Goal: Task Accomplishment & Management: Use online tool/utility

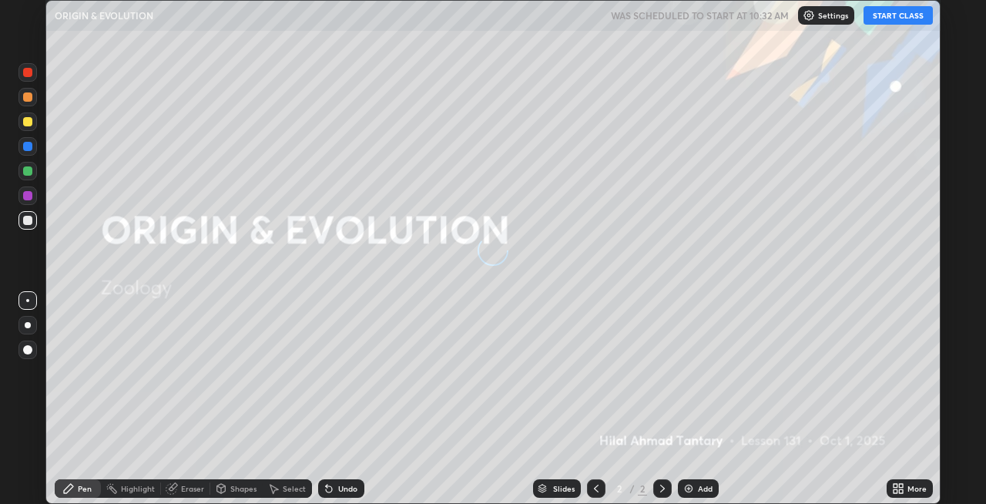
scroll to position [504, 985]
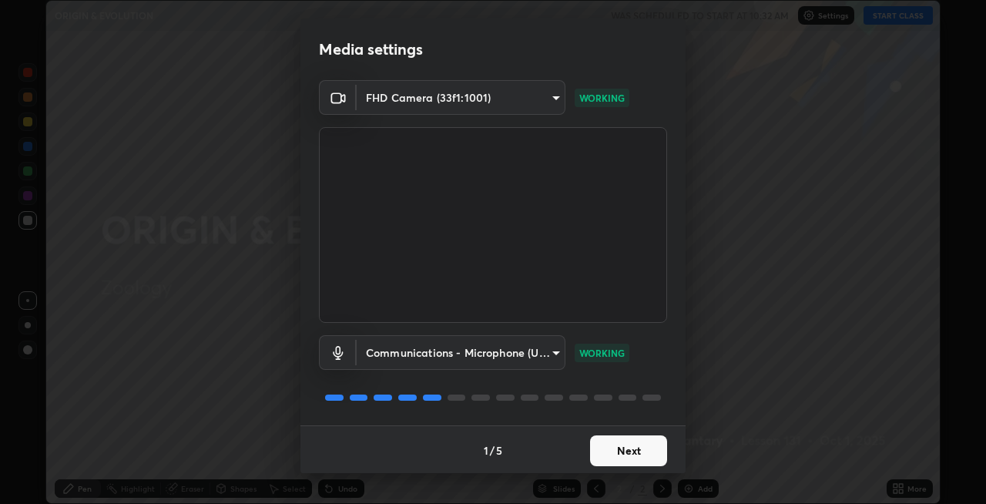
click at [632, 448] on button "Next" at bounding box center [628, 450] width 77 height 31
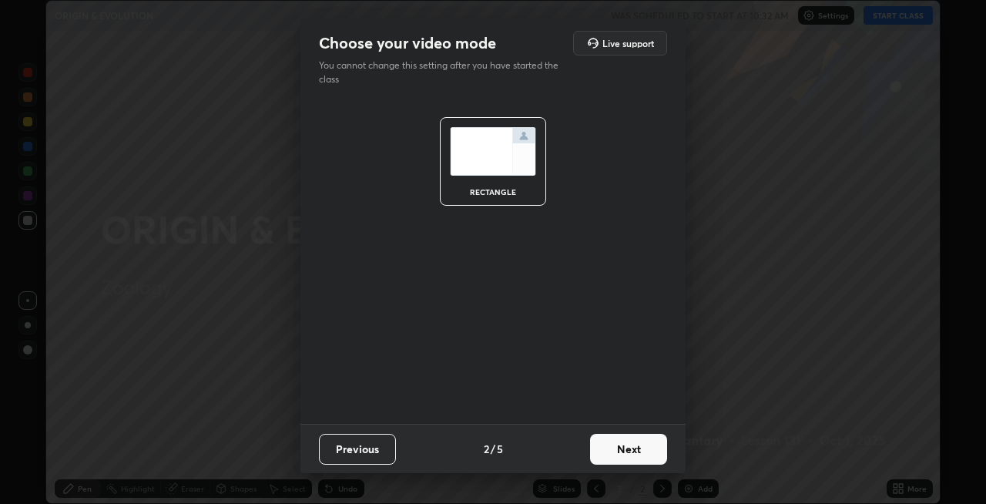
click at [646, 447] on button "Next" at bounding box center [628, 449] width 77 height 31
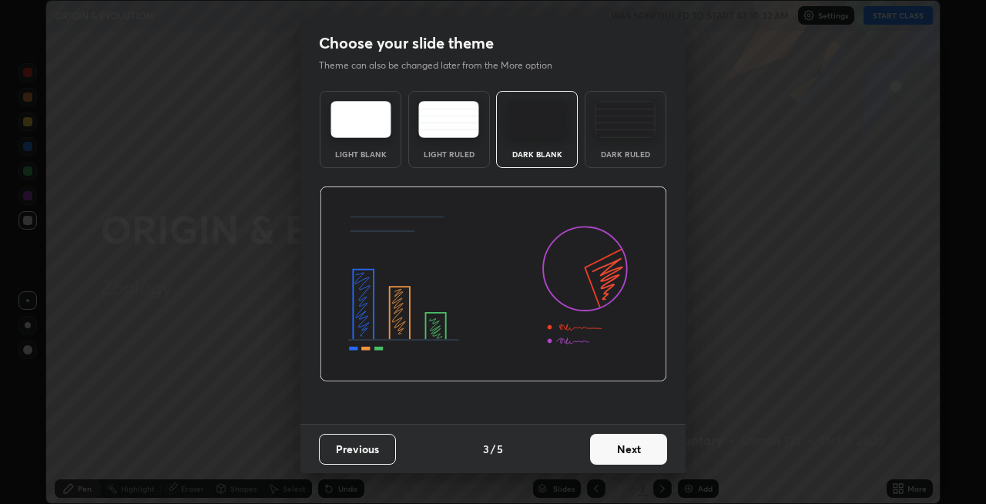
click at [650, 448] on button "Next" at bounding box center [628, 449] width 77 height 31
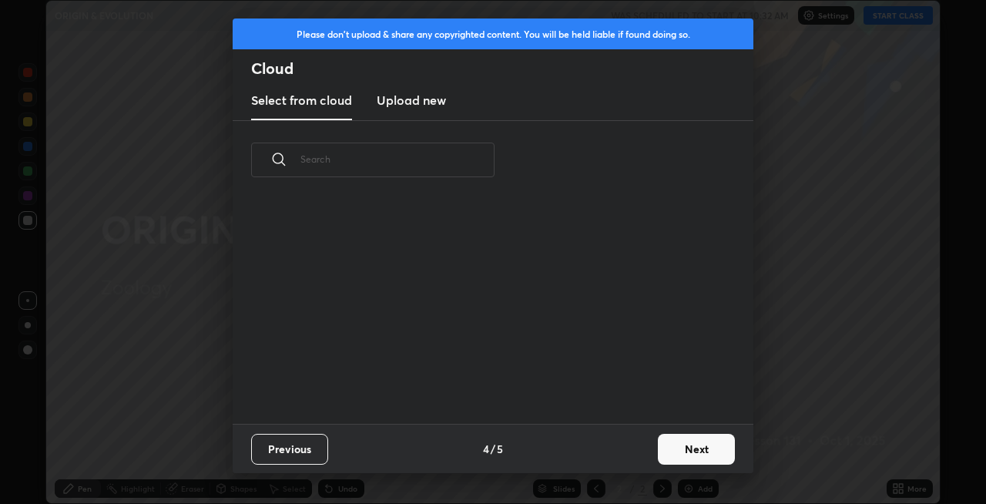
click at [692, 450] on button "Next" at bounding box center [696, 449] width 77 height 31
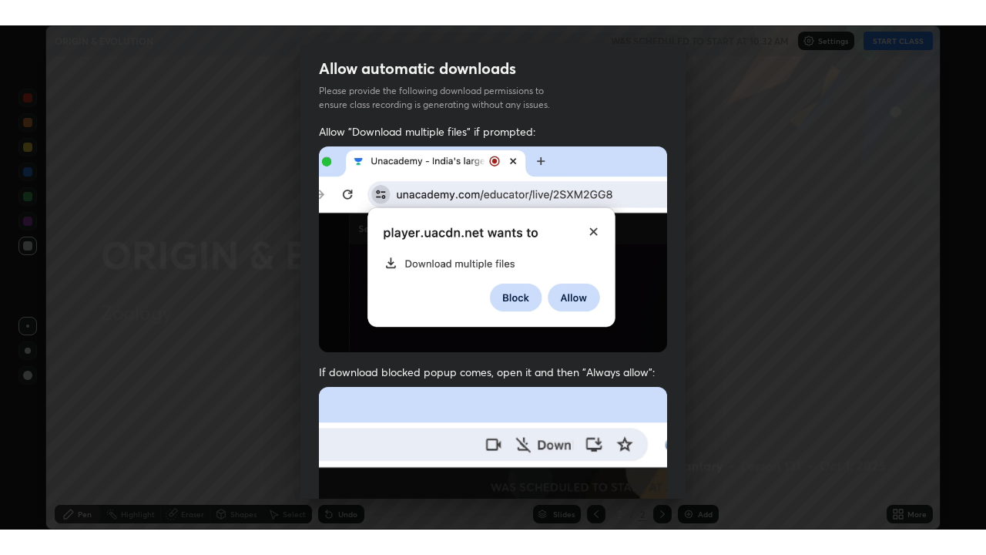
scroll to position [316, 0]
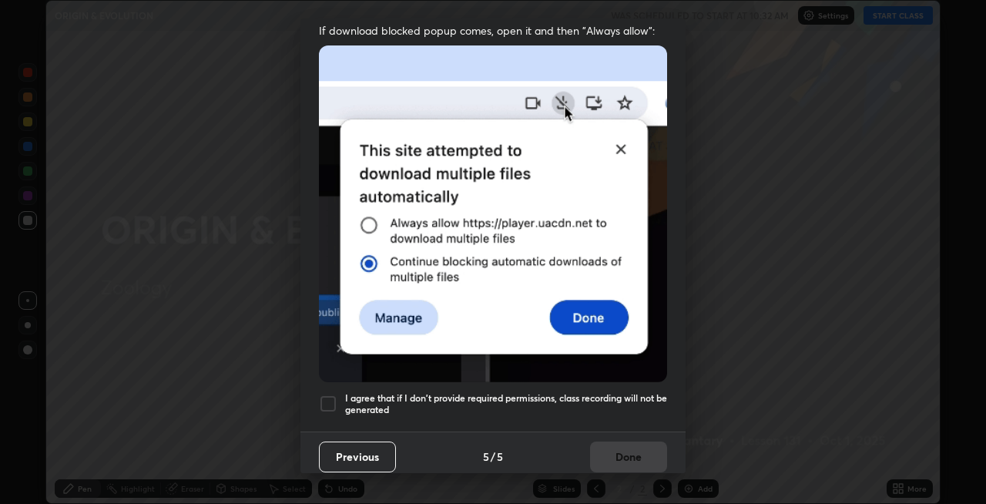
click at [576, 395] on h5 "I agree that if I don't provide required permissions, class recording will not …" at bounding box center [506, 404] width 322 height 24
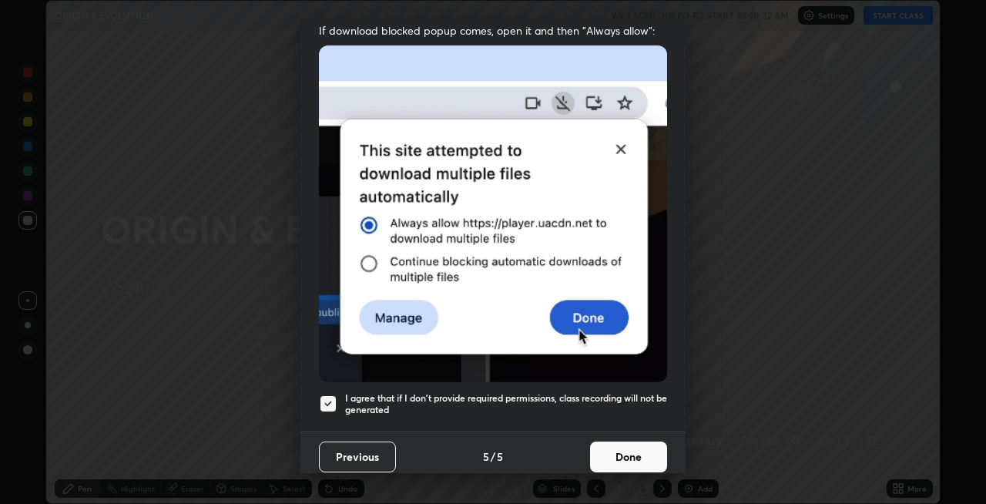
click at [617, 441] on button "Done" at bounding box center [628, 456] width 77 height 31
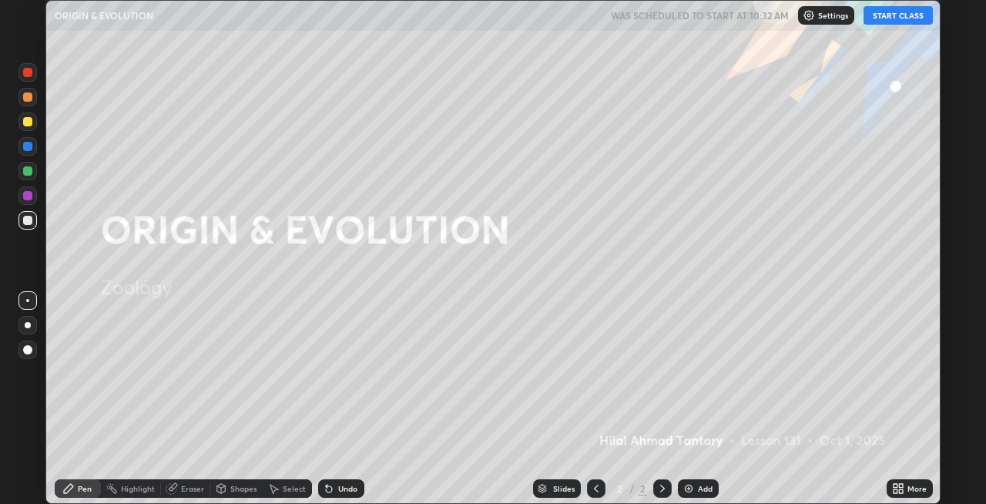
click at [912, 15] on button "START CLASS" at bounding box center [898, 15] width 69 height 18
click at [903, 492] on icon at bounding box center [901, 491] width 4 height 4
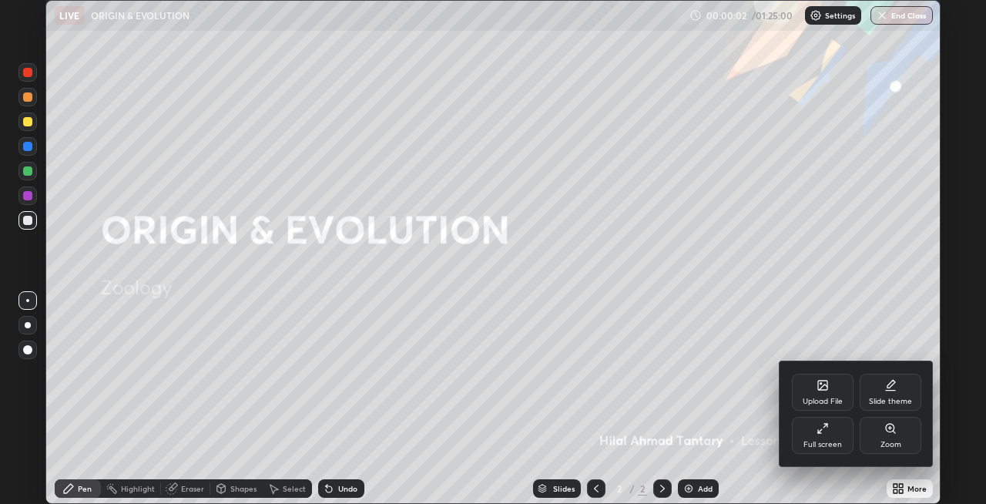
click at [823, 438] on div "Full screen" at bounding box center [823, 435] width 62 height 37
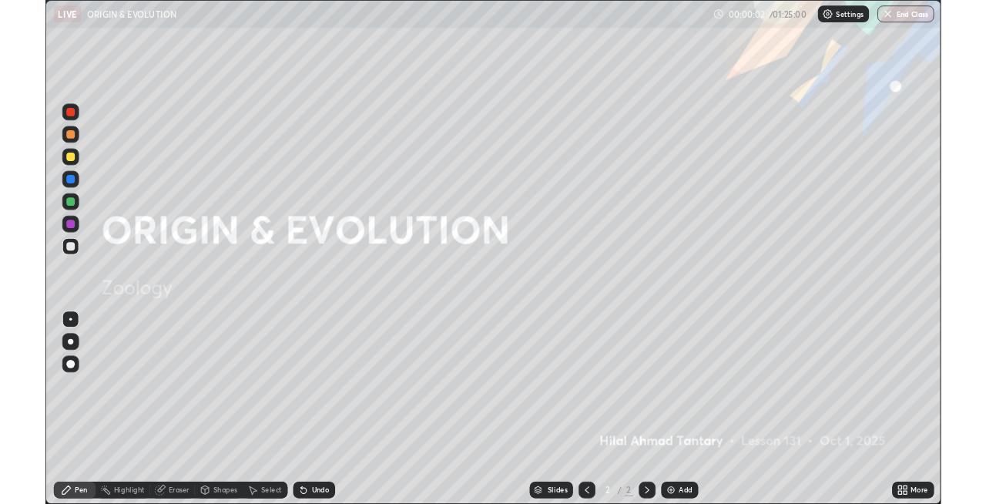
scroll to position [555, 986]
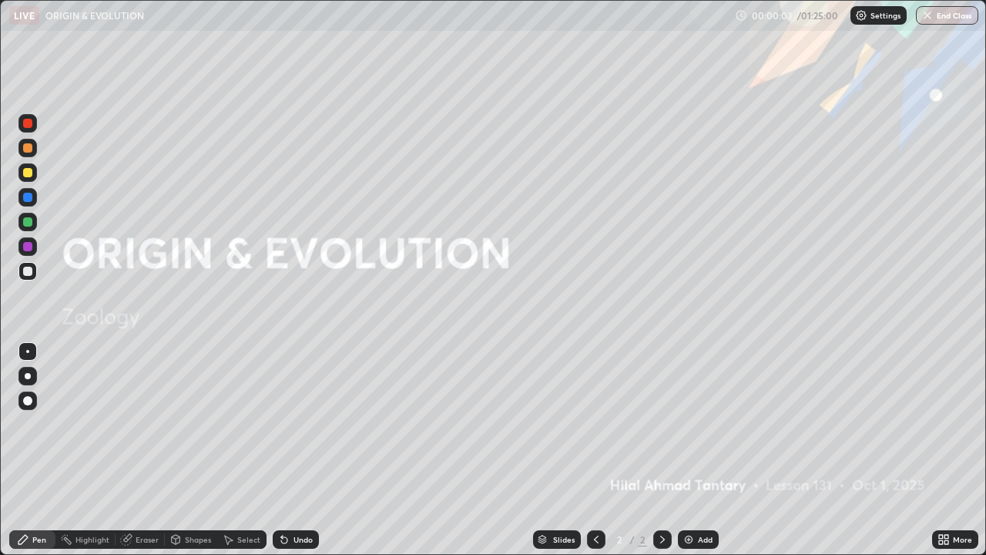
click at [945, 503] on icon at bounding box center [947, 537] width 4 height 4
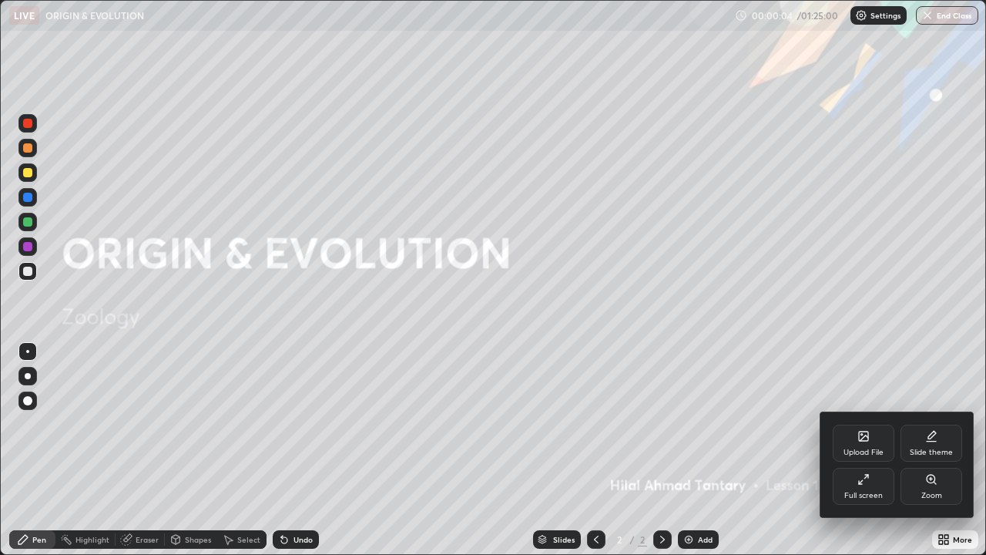
click at [867, 485] on div "Full screen" at bounding box center [864, 486] width 62 height 37
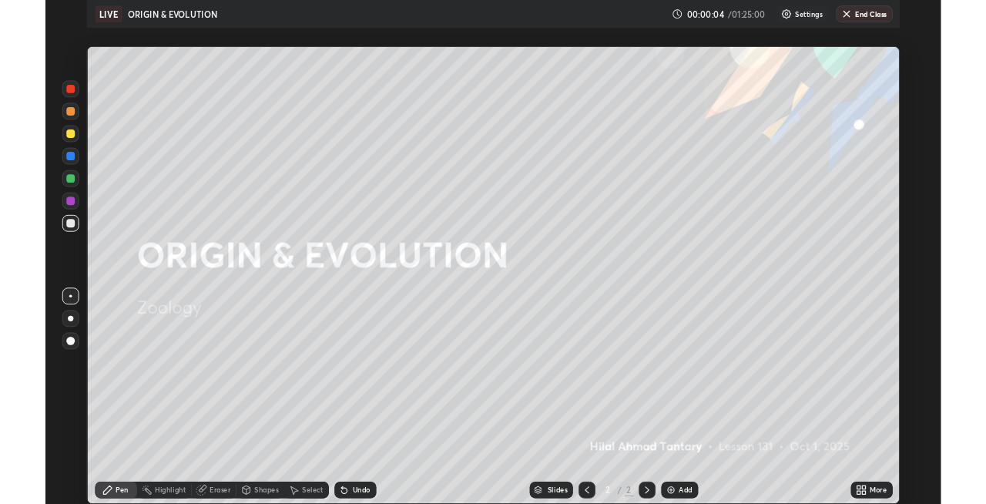
scroll to position [76536, 76054]
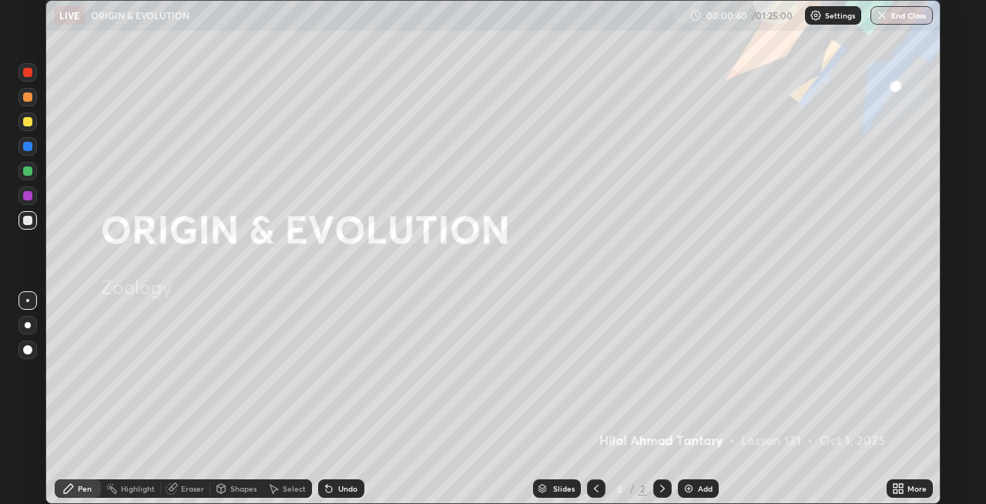
click at [28, 325] on div at bounding box center [28, 325] width 6 height 6
click at [344, 490] on div "Undo" at bounding box center [347, 489] width 19 height 8
click at [347, 488] on div "Undo" at bounding box center [347, 489] width 19 height 8
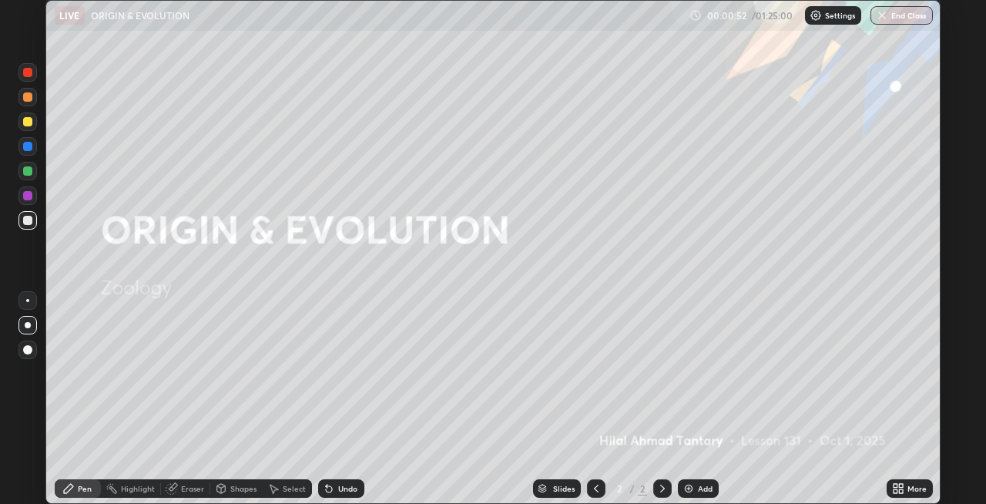
click at [352, 490] on div "Undo" at bounding box center [347, 489] width 19 height 8
click at [346, 487] on div "Undo" at bounding box center [347, 489] width 19 height 8
click at [313, 198] on button "Undo" at bounding box center [325, 206] width 45 height 18
click at [668, 190] on button "Undo" at bounding box center [688, 195] width 45 height 18
click at [26, 149] on div at bounding box center [27, 146] width 9 height 9
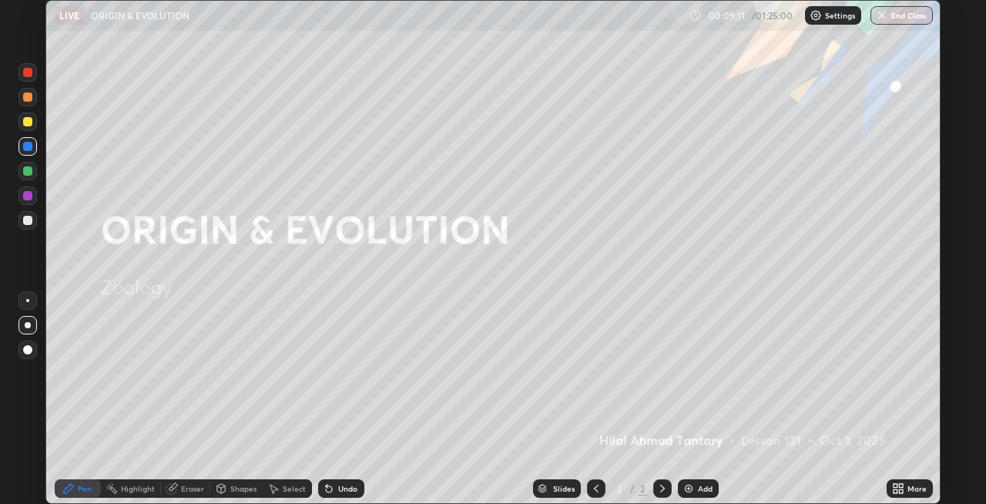
click at [29, 129] on div at bounding box center [27, 121] width 18 height 18
click at [25, 65] on div at bounding box center [27, 72] width 18 height 18
click at [340, 490] on div "Undo" at bounding box center [347, 489] width 19 height 8
click at [20, 152] on div at bounding box center [27, 146] width 18 height 18
click at [25, 122] on div at bounding box center [27, 121] width 9 height 9
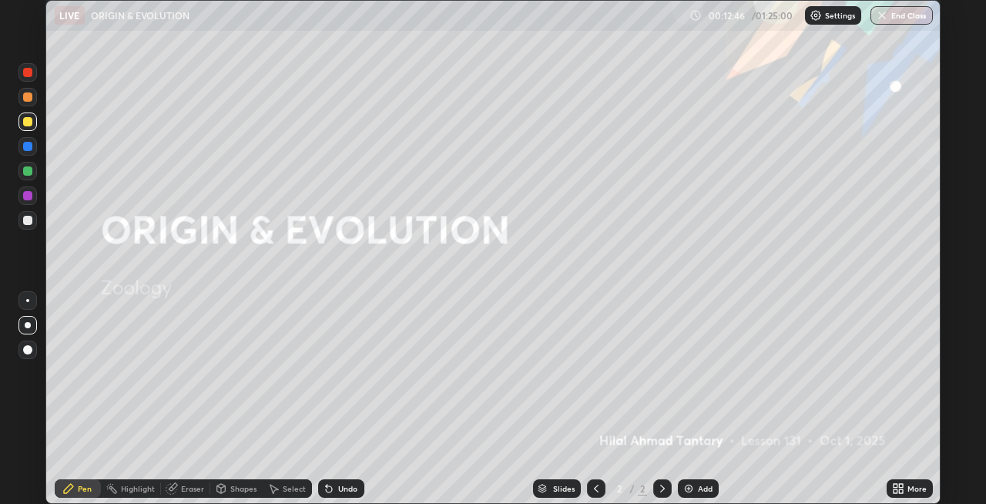
click at [25, 99] on div at bounding box center [27, 96] width 9 height 9
click at [341, 485] on div "Undo" at bounding box center [347, 489] width 19 height 8
click at [341, 487] on div "Undo" at bounding box center [347, 489] width 19 height 8
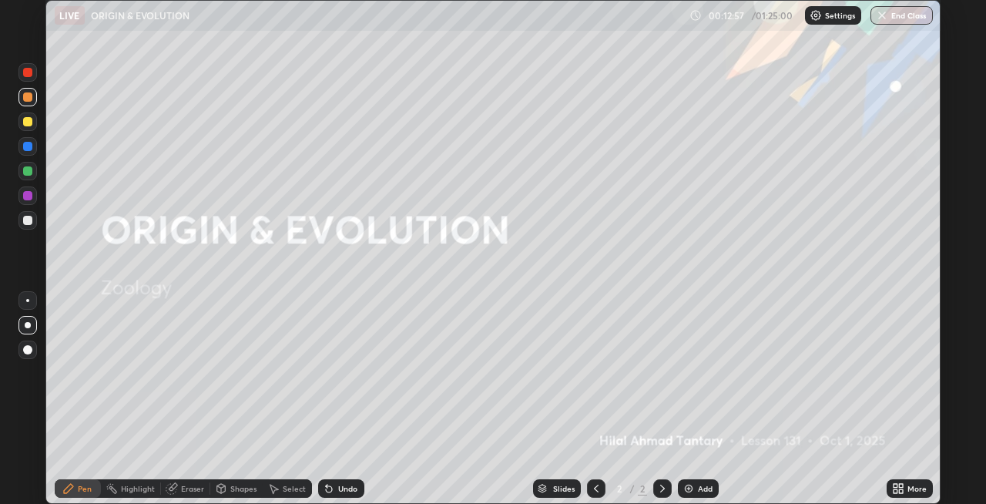
click at [338, 492] on div "Undo" at bounding box center [347, 489] width 19 height 8
click at [683, 485] on img at bounding box center [689, 488] width 12 height 12
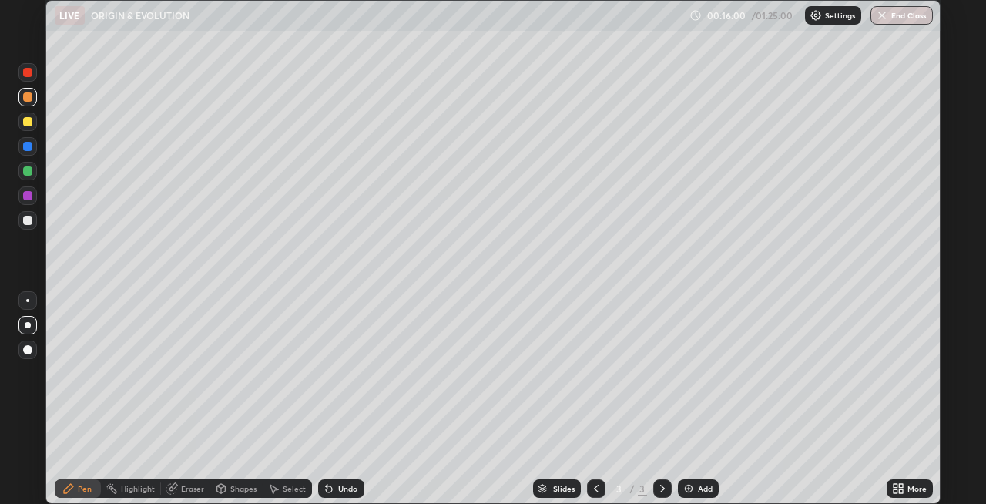
click at [29, 147] on div at bounding box center [27, 146] width 9 height 9
click at [230, 487] on div "Shapes" at bounding box center [243, 489] width 26 height 8
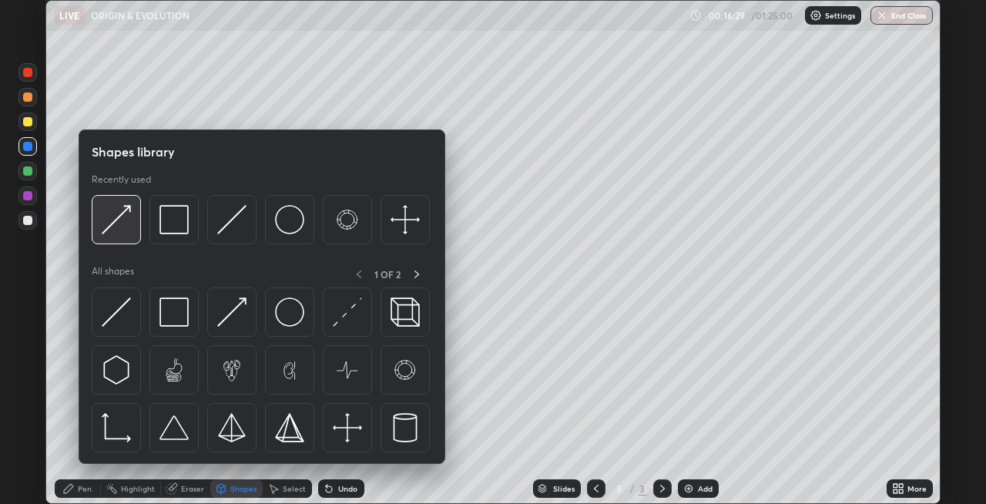
click at [117, 225] on img at bounding box center [116, 219] width 29 height 29
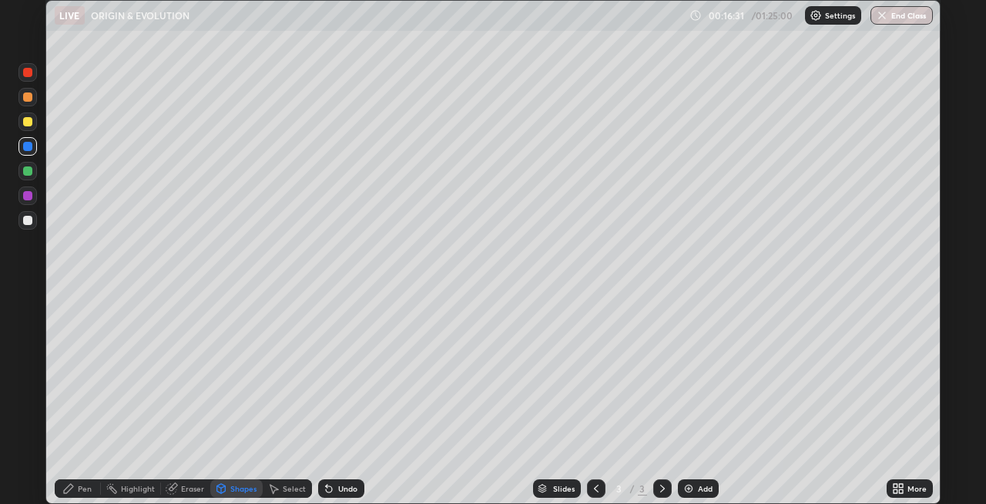
click at [77, 490] on div "Pen" at bounding box center [78, 488] width 46 height 18
click at [326, 485] on icon at bounding box center [327, 486] width 2 height 2
click at [332, 485] on icon at bounding box center [329, 488] width 12 height 12
click at [330, 488] on icon at bounding box center [329, 489] width 6 height 6
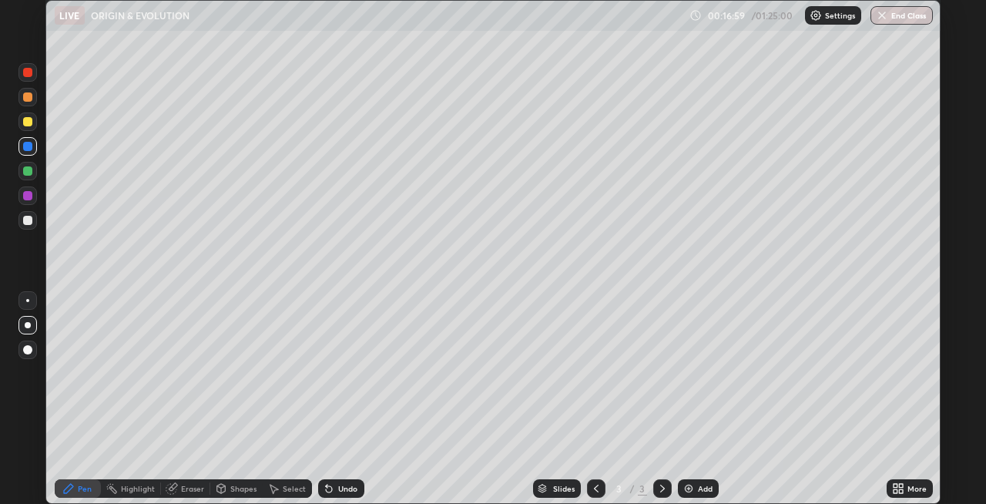
click at [330, 492] on icon at bounding box center [329, 488] width 12 height 12
click at [334, 492] on div "Undo" at bounding box center [341, 488] width 46 height 18
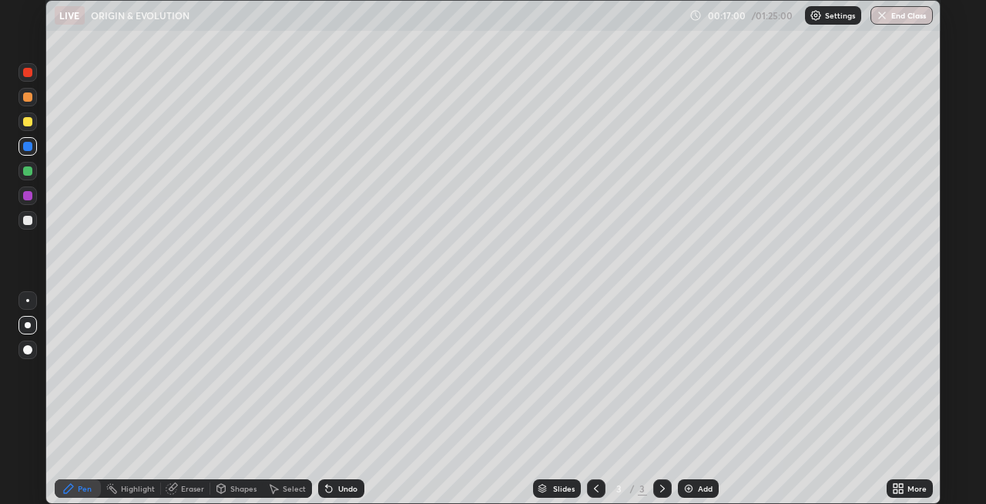
click at [334, 492] on div "Undo" at bounding box center [341, 488] width 46 height 18
click at [338, 492] on div "Undo" at bounding box center [347, 489] width 19 height 8
click at [237, 486] on div "Shapes" at bounding box center [243, 489] width 26 height 8
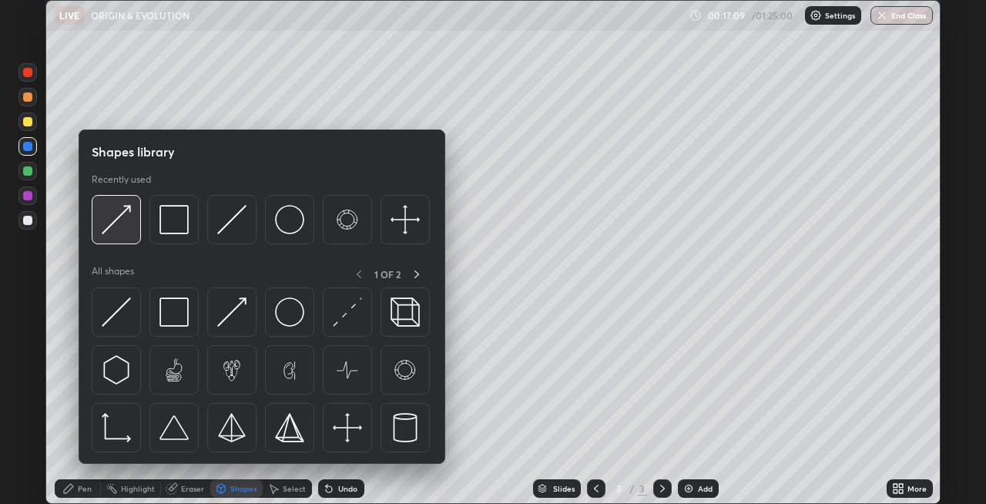
click at [127, 233] on img at bounding box center [116, 219] width 29 height 29
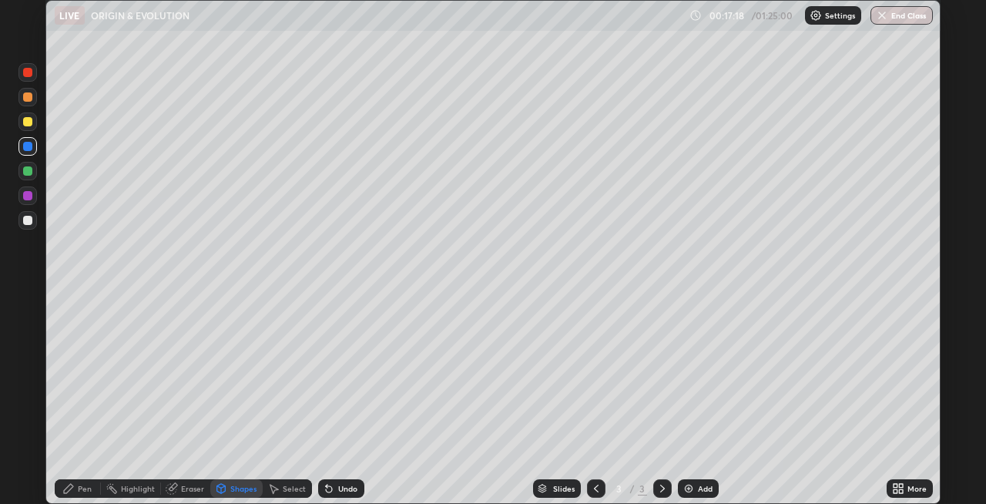
click at [346, 487] on div "Undo" at bounding box center [347, 489] width 19 height 8
click at [83, 488] on div "Pen" at bounding box center [85, 489] width 14 height 8
click at [25, 121] on div at bounding box center [27, 121] width 9 height 9
click at [232, 488] on div "Shapes" at bounding box center [243, 489] width 26 height 8
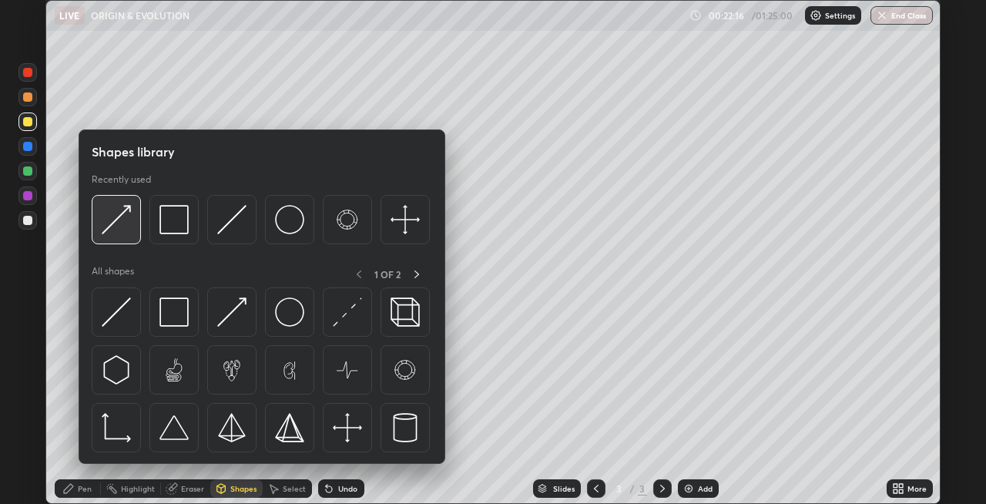
click at [125, 233] on img at bounding box center [116, 219] width 29 height 29
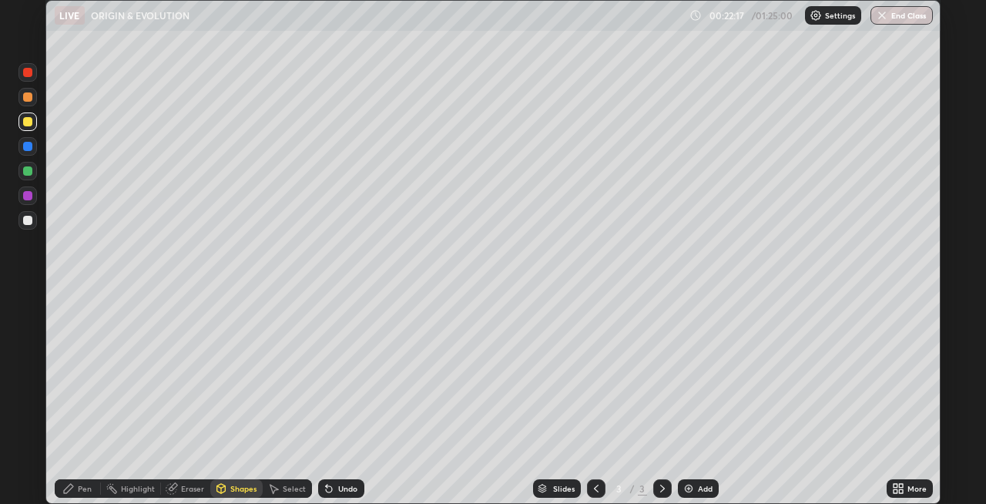
click at [81, 483] on div "Pen" at bounding box center [78, 488] width 46 height 18
click at [29, 72] on div at bounding box center [27, 72] width 9 height 9
click at [26, 97] on div at bounding box center [27, 96] width 9 height 9
click at [27, 220] on div at bounding box center [27, 220] width 9 height 9
click at [683, 486] on img at bounding box center [689, 488] width 12 height 12
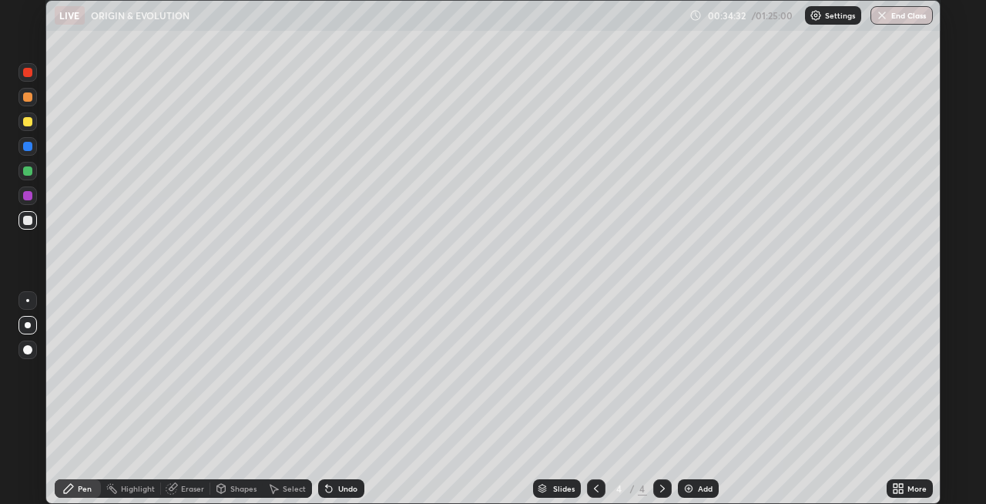
click at [243, 487] on div "Shapes" at bounding box center [243, 489] width 26 height 8
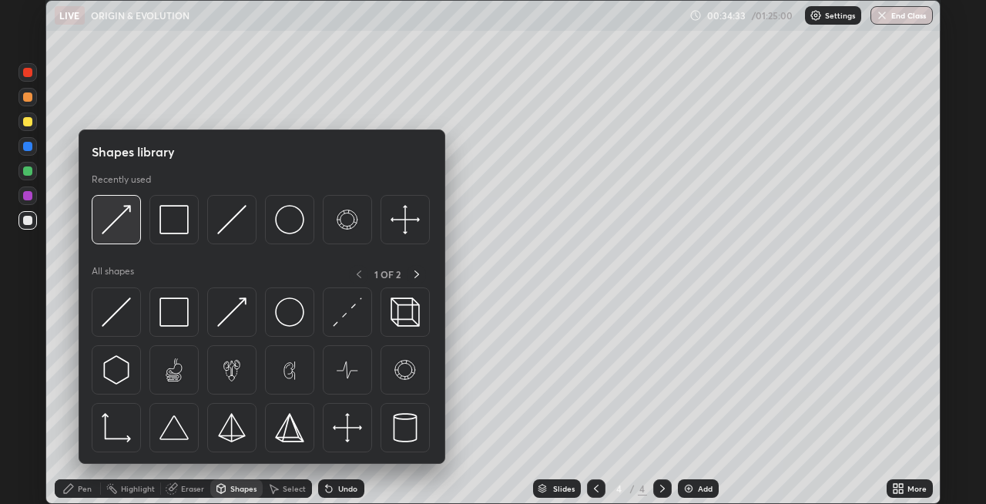
click at [123, 235] on div at bounding box center [116, 219] width 49 height 49
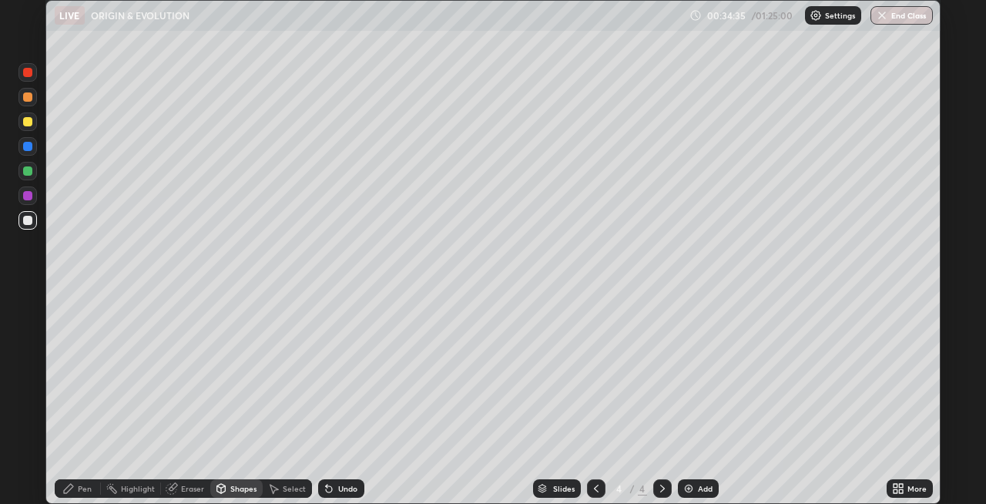
click at [75, 492] on div "Pen" at bounding box center [78, 488] width 46 height 18
click at [26, 146] on div at bounding box center [27, 146] width 9 height 9
click at [341, 496] on div "Undo" at bounding box center [341, 488] width 46 height 18
click at [339, 493] on div "Undo" at bounding box center [341, 488] width 46 height 18
click at [338, 490] on div "Undo" at bounding box center [347, 489] width 19 height 8
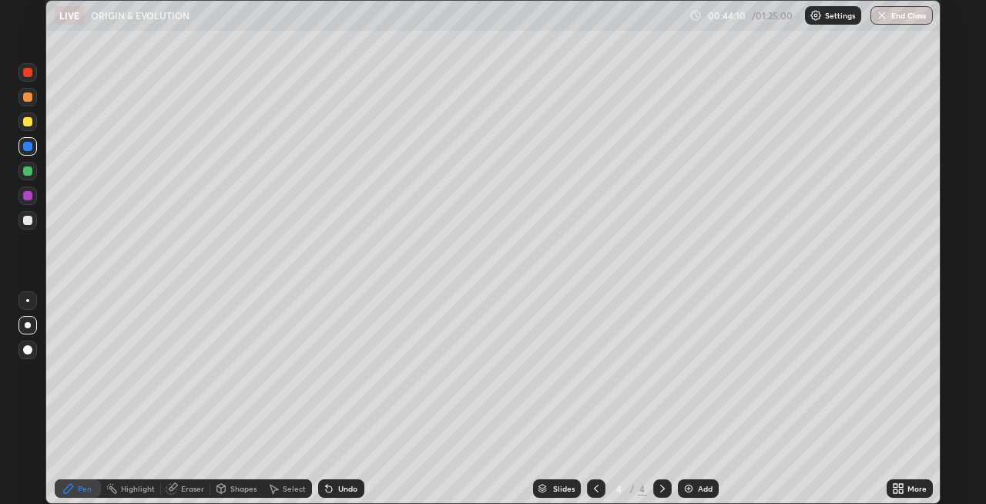
click at [235, 486] on div "Shapes" at bounding box center [243, 489] width 26 height 8
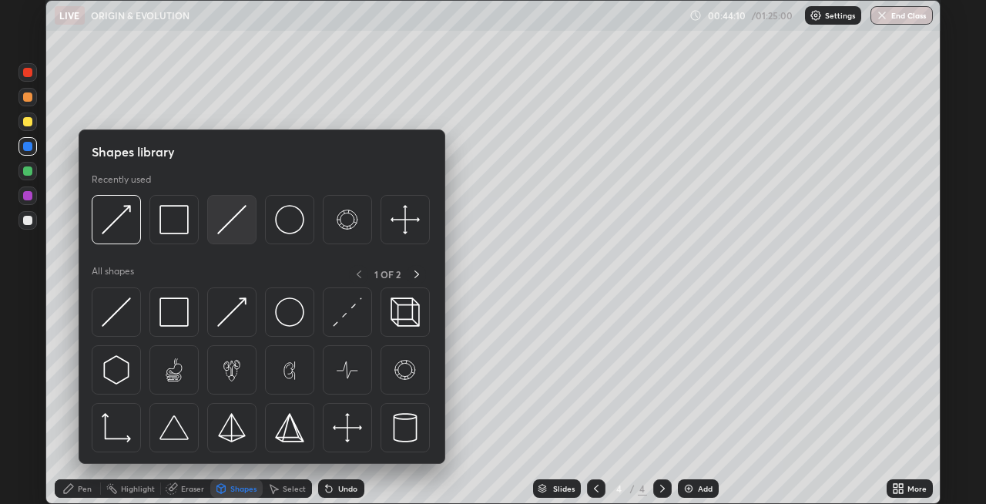
click at [227, 226] on img at bounding box center [231, 219] width 29 height 29
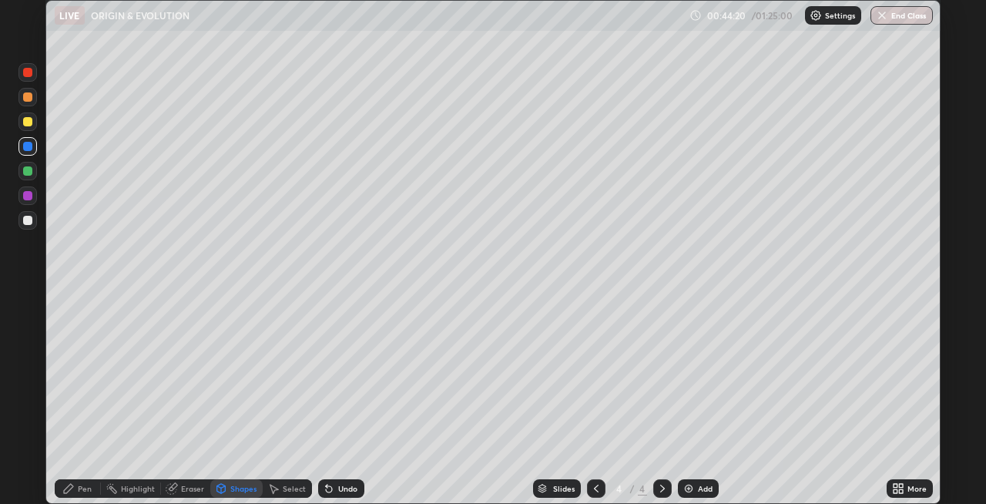
click at [74, 492] on icon at bounding box center [68, 488] width 12 height 12
click at [242, 486] on div "Shapes" at bounding box center [243, 489] width 26 height 8
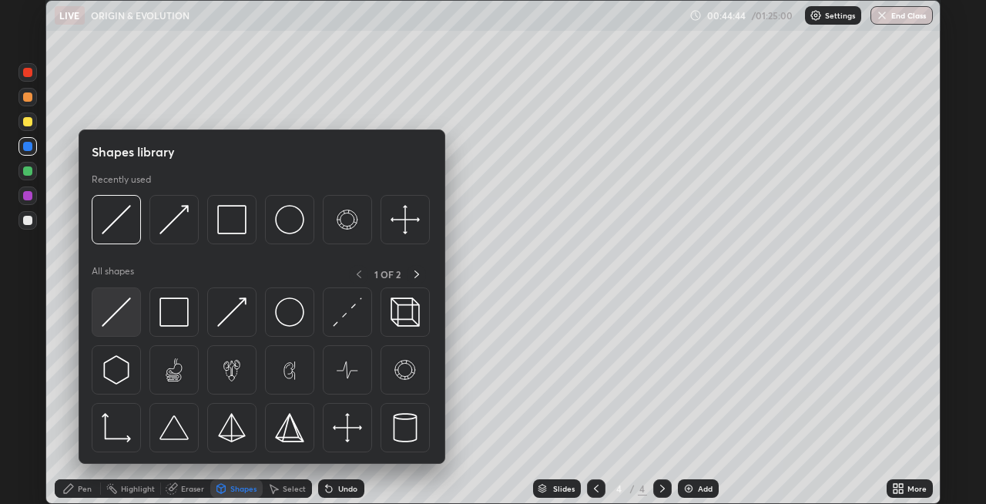
click at [122, 312] on img at bounding box center [116, 311] width 29 height 29
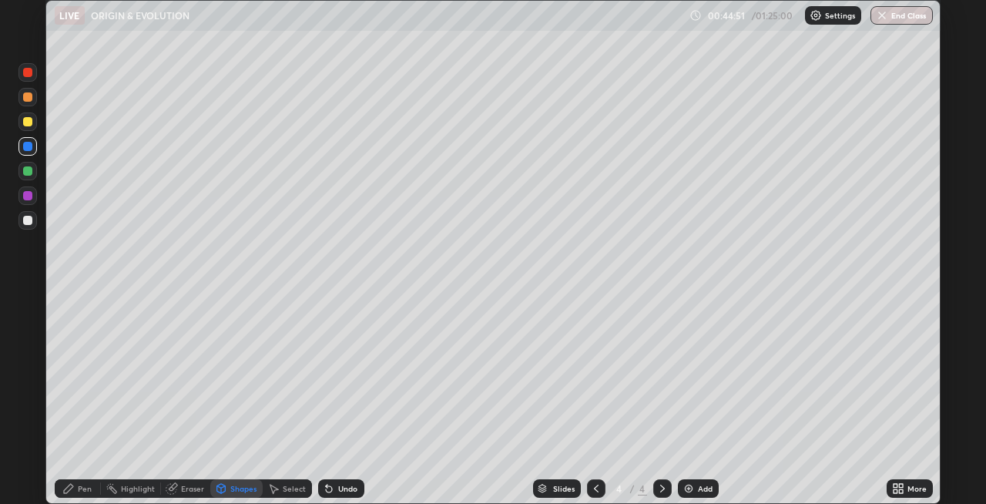
click at [233, 492] on div "Shapes" at bounding box center [243, 489] width 26 height 8
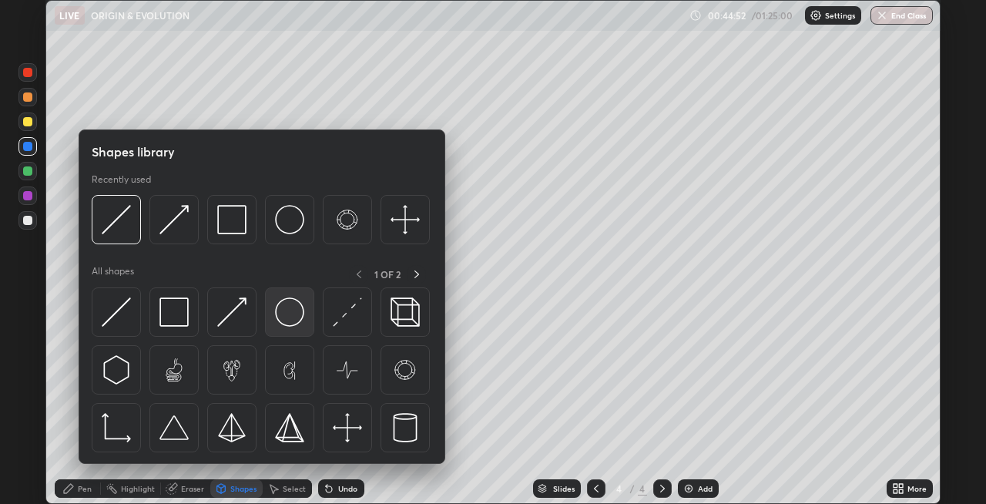
click at [293, 319] on img at bounding box center [289, 311] width 29 height 29
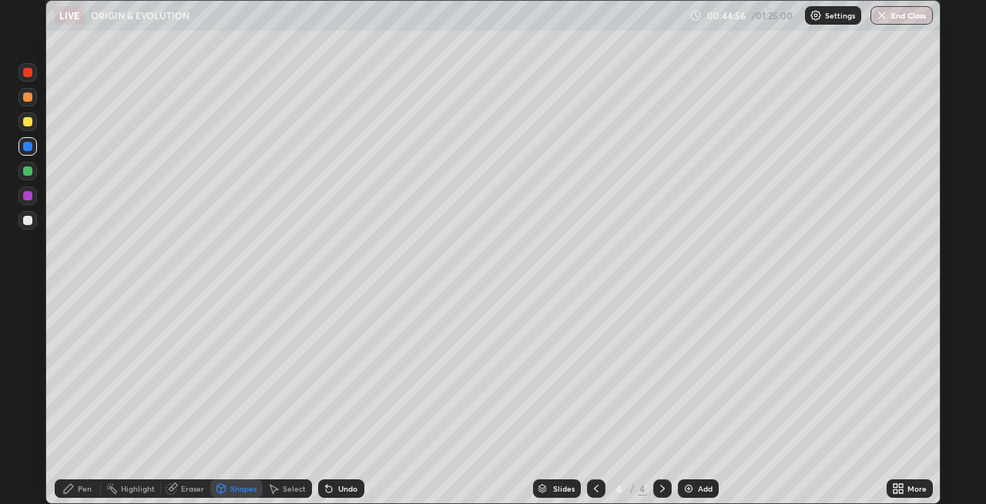
click at [85, 487] on div "Pen" at bounding box center [85, 489] width 14 height 8
click at [684, 488] on img at bounding box center [689, 488] width 12 height 12
click at [25, 123] on div at bounding box center [27, 121] width 9 height 9
click at [22, 146] on div at bounding box center [27, 146] width 18 height 18
click at [23, 98] on div at bounding box center [27, 96] width 9 height 9
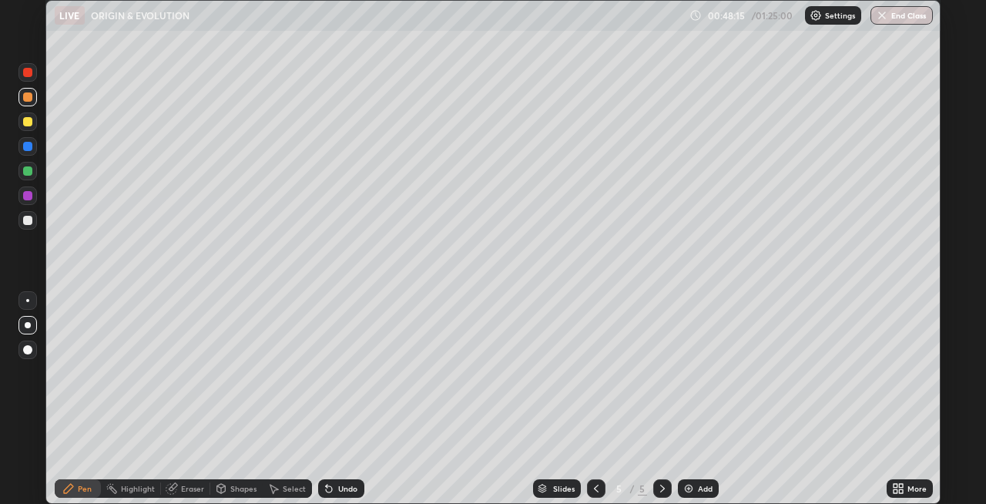
click at [227, 490] on div "Shapes" at bounding box center [236, 488] width 52 height 18
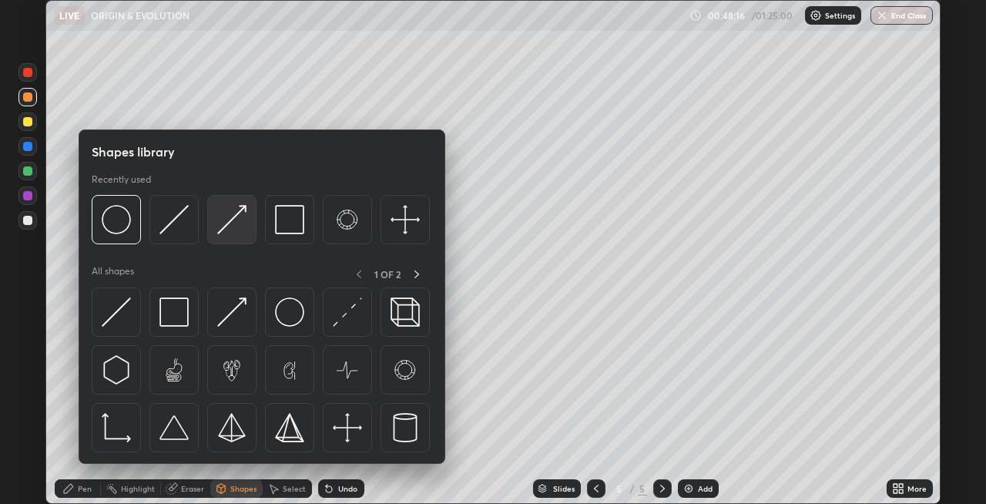
click at [226, 222] on img at bounding box center [231, 219] width 29 height 29
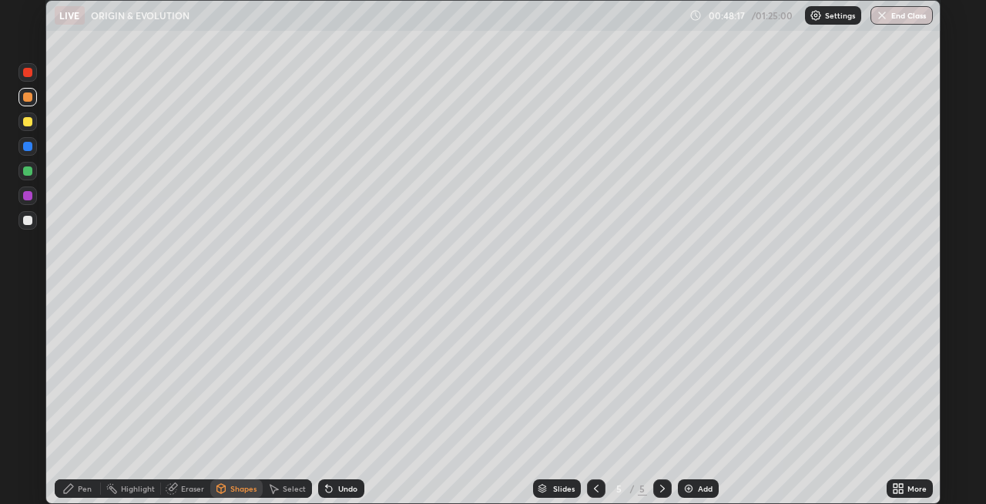
click at [83, 485] on div "Pen" at bounding box center [85, 489] width 14 height 8
click at [238, 488] on div "Shapes" at bounding box center [243, 489] width 26 height 8
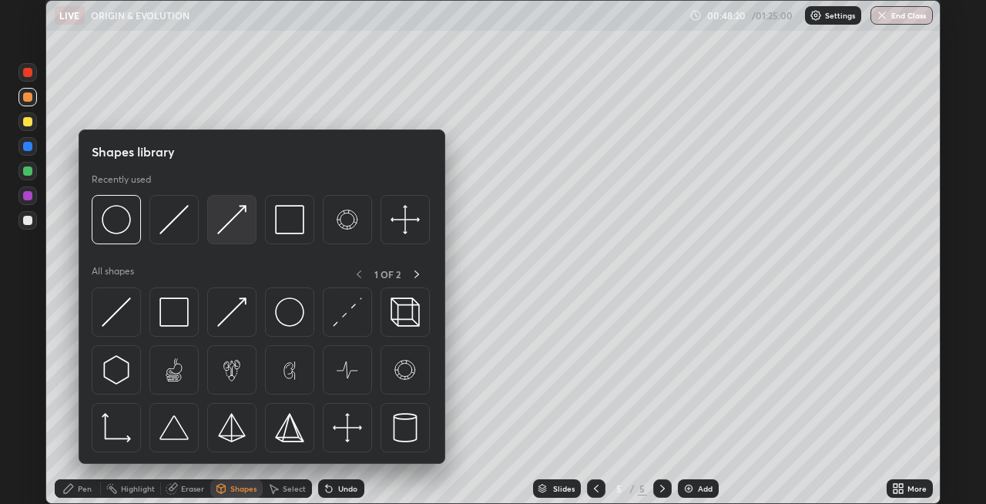
click at [232, 223] on img at bounding box center [231, 219] width 29 height 29
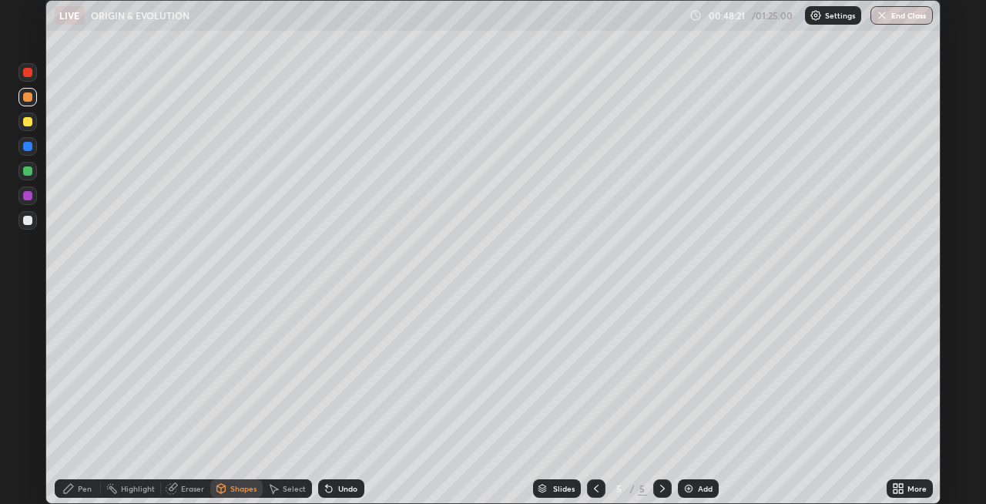
click at [81, 488] on div "Pen" at bounding box center [85, 489] width 14 height 8
click at [29, 80] on div at bounding box center [27, 72] width 18 height 18
click at [686, 490] on img at bounding box center [689, 488] width 12 height 12
click at [27, 221] on div at bounding box center [27, 220] width 9 height 9
click at [226, 488] on div "Shapes" at bounding box center [236, 488] width 52 height 18
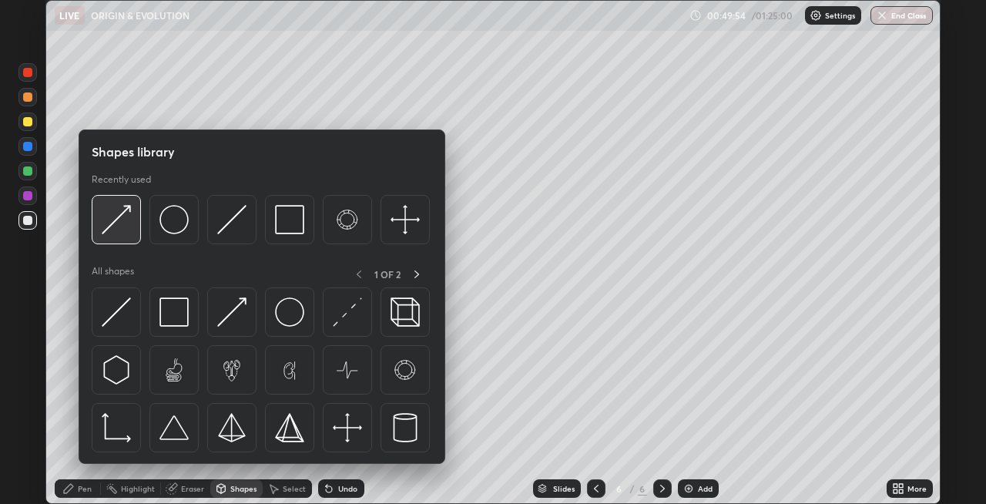
click at [119, 237] on div at bounding box center [116, 219] width 49 height 49
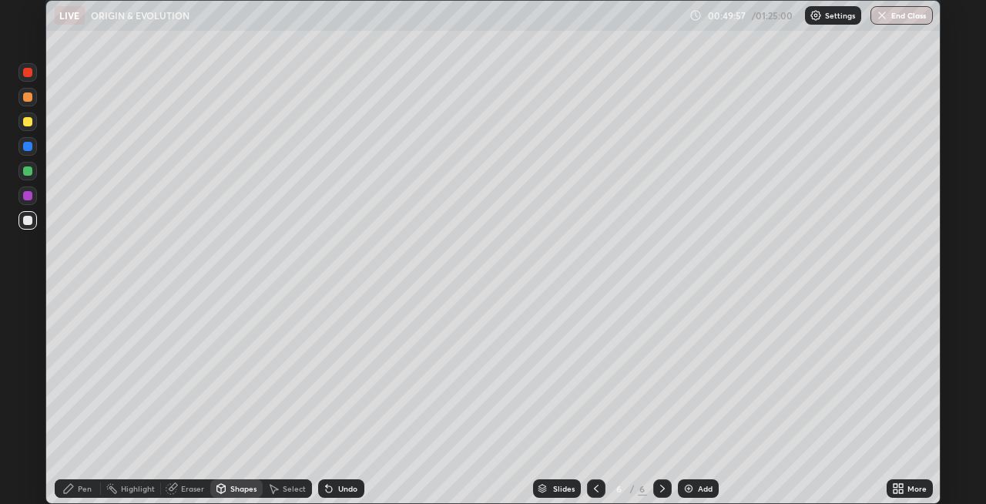
click at [85, 488] on div "Pen" at bounding box center [85, 489] width 14 height 8
click at [334, 491] on div "Undo" at bounding box center [341, 488] width 46 height 18
click at [234, 490] on div "Shapes" at bounding box center [243, 489] width 26 height 8
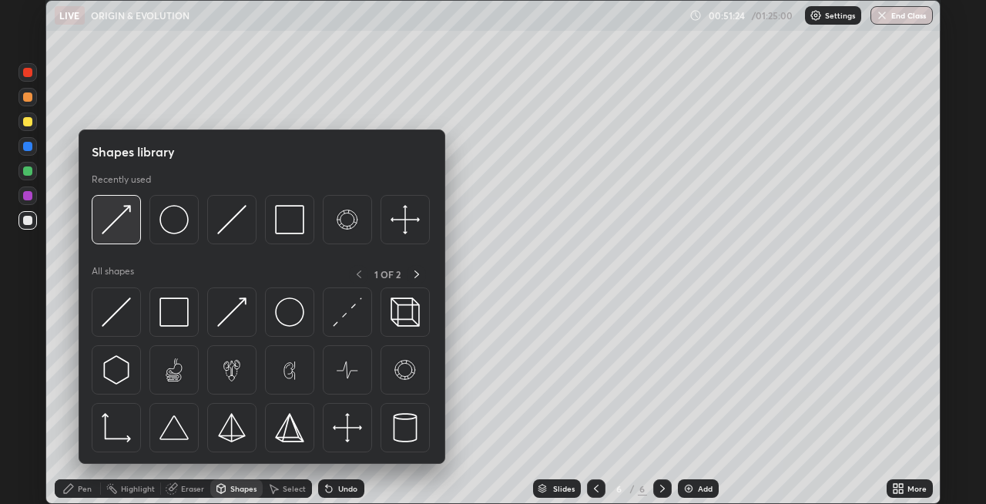
click at [121, 226] on img at bounding box center [116, 219] width 29 height 29
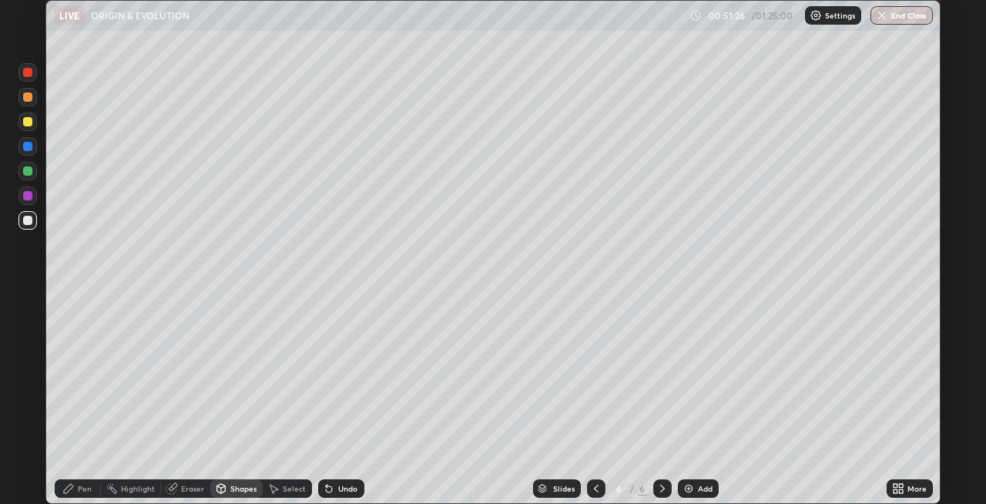
click at [74, 487] on icon at bounding box center [68, 488] width 12 height 12
click at [23, 154] on div at bounding box center [27, 146] width 18 height 18
click at [227, 487] on div "Shapes" at bounding box center [236, 488] width 52 height 18
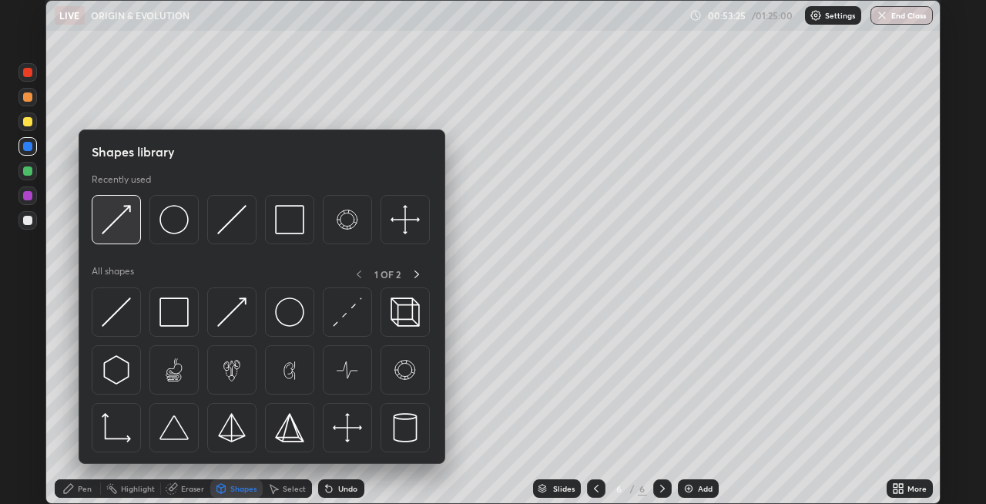
click at [123, 237] on div at bounding box center [116, 219] width 49 height 49
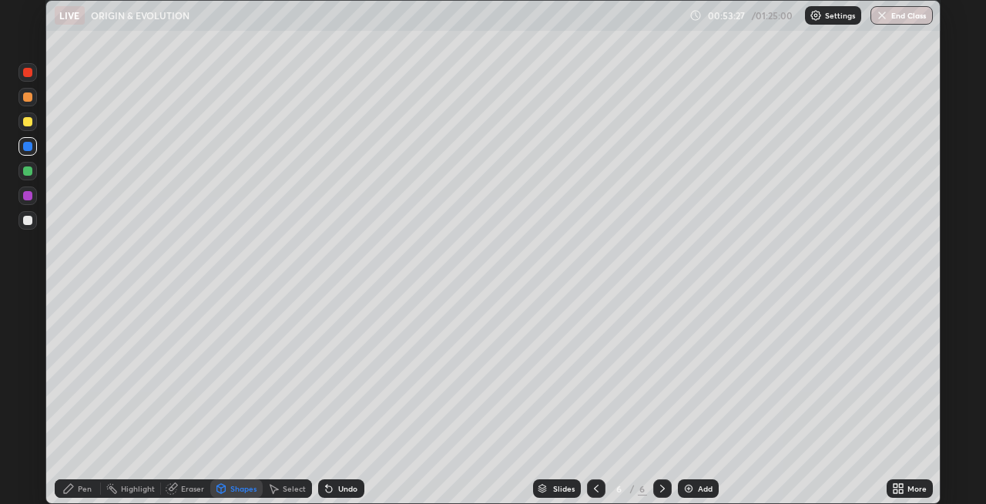
click at [72, 487] on icon at bounding box center [68, 488] width 9 height 9
click at [334, 492] on div "Undo" at bounding box center [341, 488] width 46 height 18
click at [685, 485] on img at bounding box center [689, 488] width 12 height 12
click at [28, 173] on div at bounding box center [27, 170] width 9 height 9
click at [226, 485] on div "Shapes" at bounding box center [236, 488] width 52 height 18
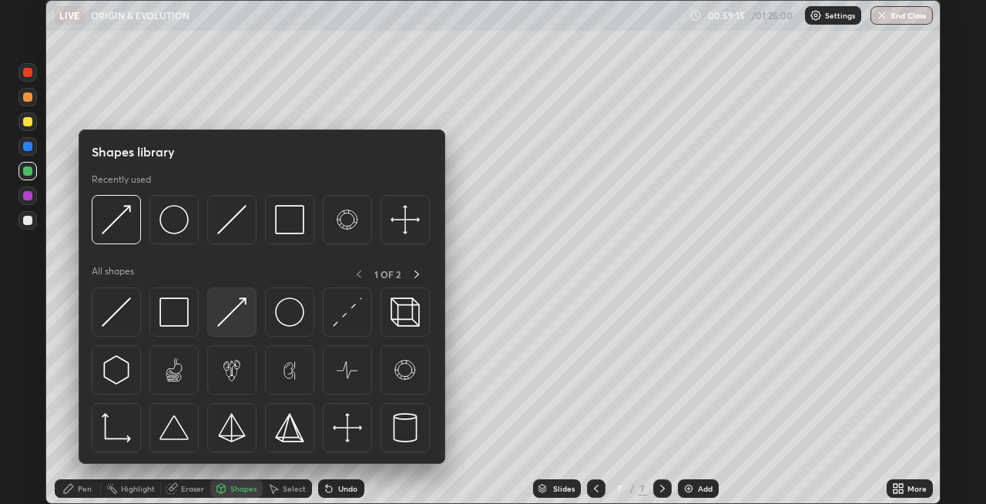
click at [227, 318] on img at bounding box center [231, 311] width 29 height 29
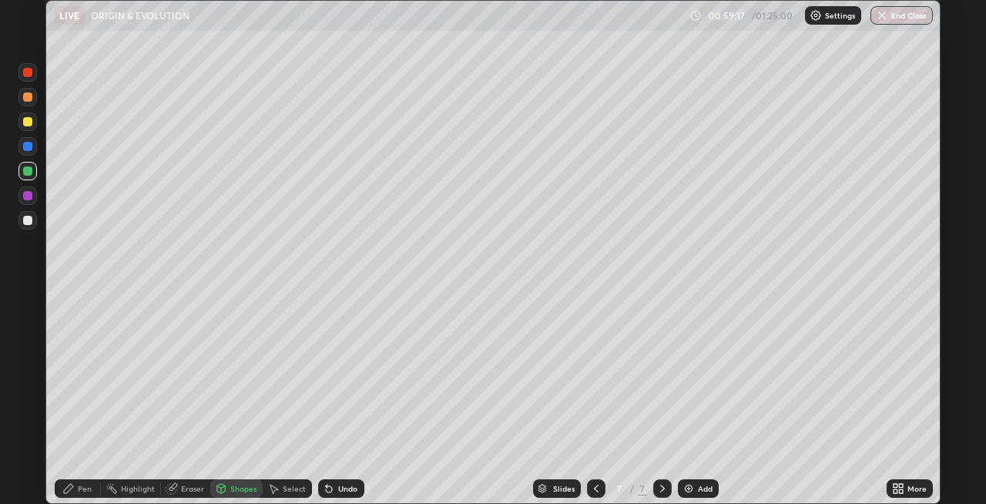
click at [79, 485] on div "Pen" at bounding box center [85, 489] width 14 height 8
click at [594, 488] on icon at bounding box center [596, 488] width 12 height 12
click at [25, 76] on div at bounding box center [27, 72] width 18 height 18
click at [326, 485] on icon at bounding box center [327, 486] width 2 height 2
click at [331, 488] on icon at bounding box center [329, 489] width 6 height 6
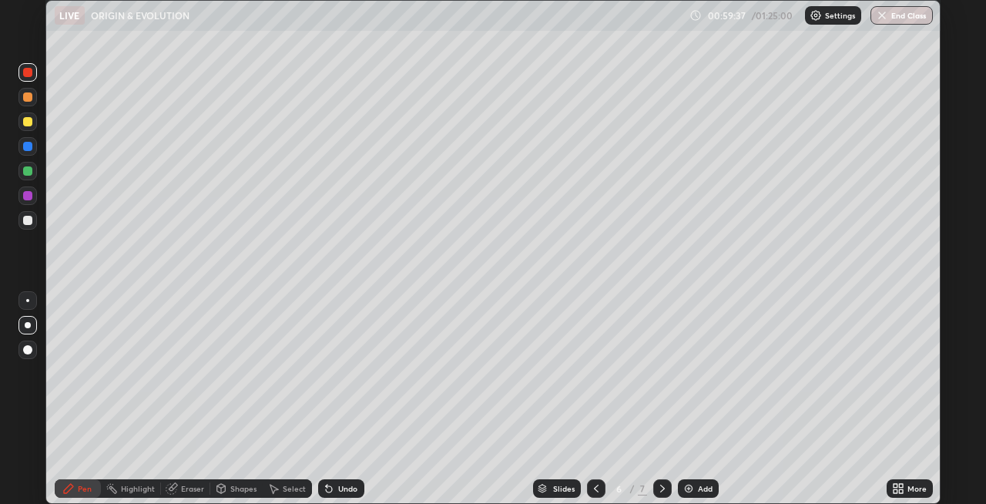
click at [331, 488] on icon at bounding box center [329, 489] width 6 height 6
click at [81, 488] on div "Pen" at bounding box center [85, 489] width 14 height 8
click at [656, 483] on icon at bounding box center [662, 488] width 12 height 12
click at [30, 149] on div at bounding box center [27, 146] width 9 height 9
click at [27, 122] on div at bounding box center [27, 121] width 9 height 9
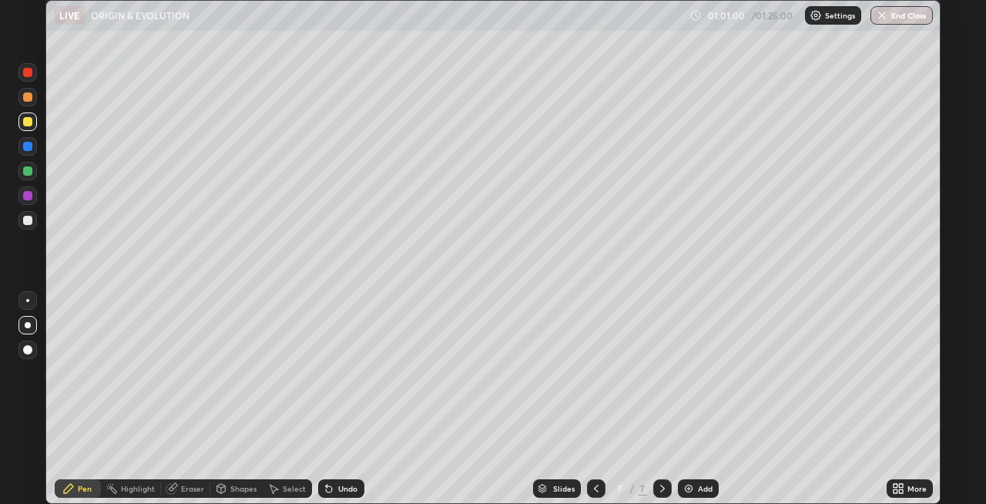
click at [227, 486] on div "Shapes" at bounding box center [236, 488] width 52 height 18
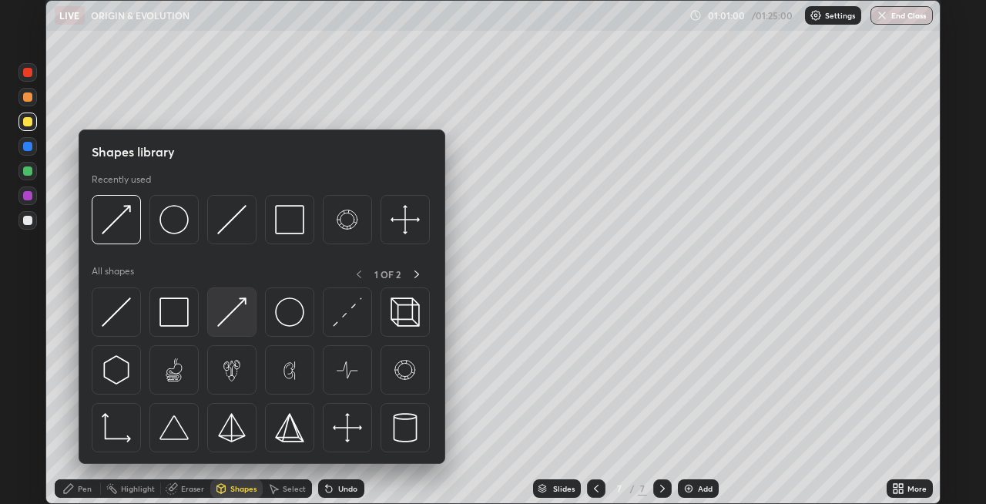
click at [223, 321] on img at bounding box center [231, 311] width 29 height 29
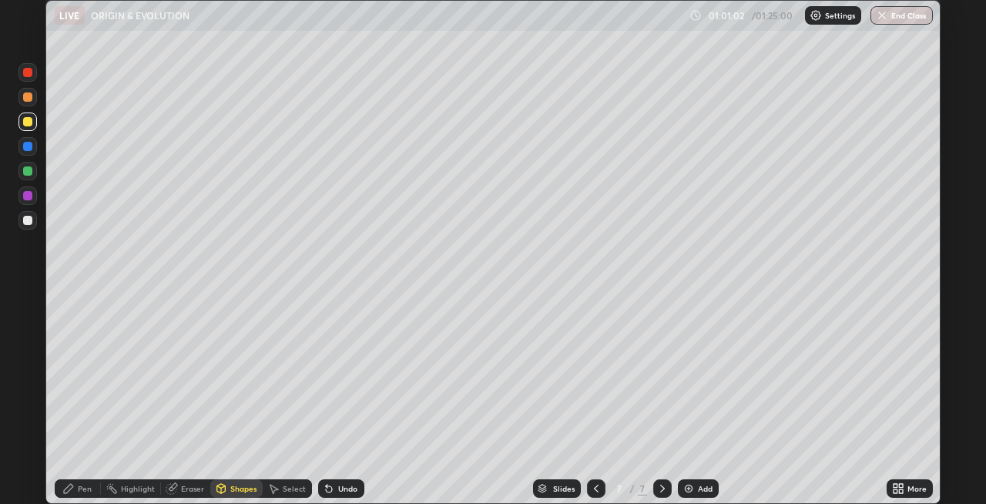
click at [83, 485] on div "Pen" at bounding box center [85, 489] width 14 height 8
click at [331, 487] on icon at bounding box center [329, 488] width 12 height 12
click at [327, 489] on icon at bounding box center [329, 489] width 6 height 6
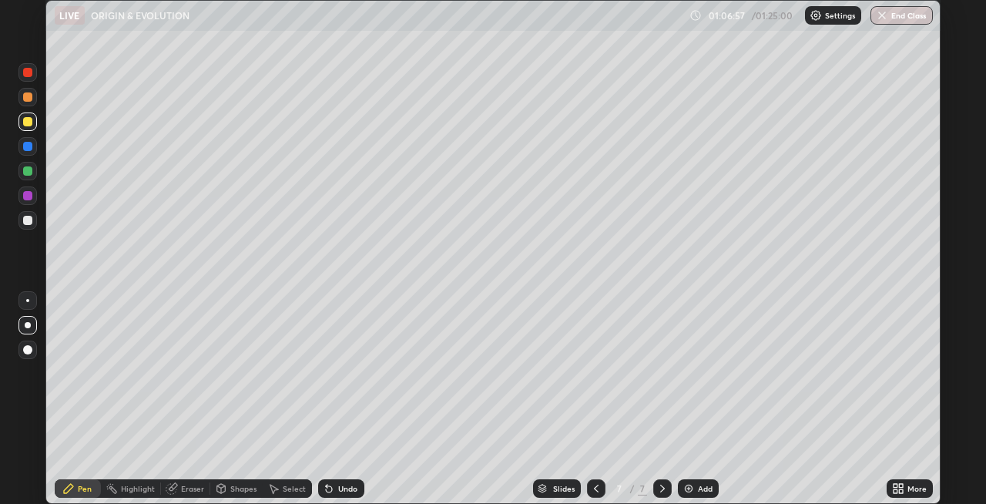
click at [230, 487] on div "Shapes" at bounding box center [243, 489] width 26 height 8
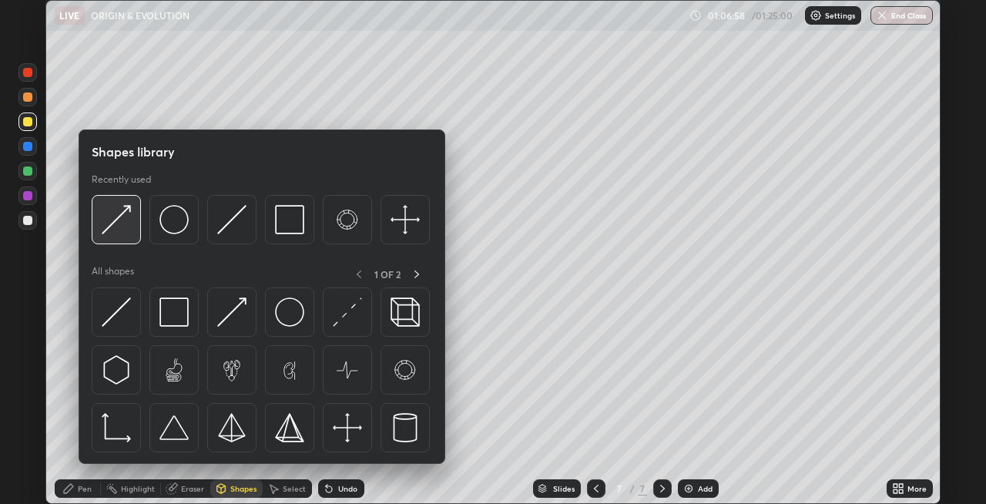
click at [119, 228] on img at bounding box center [116, 219] width 29 height 29
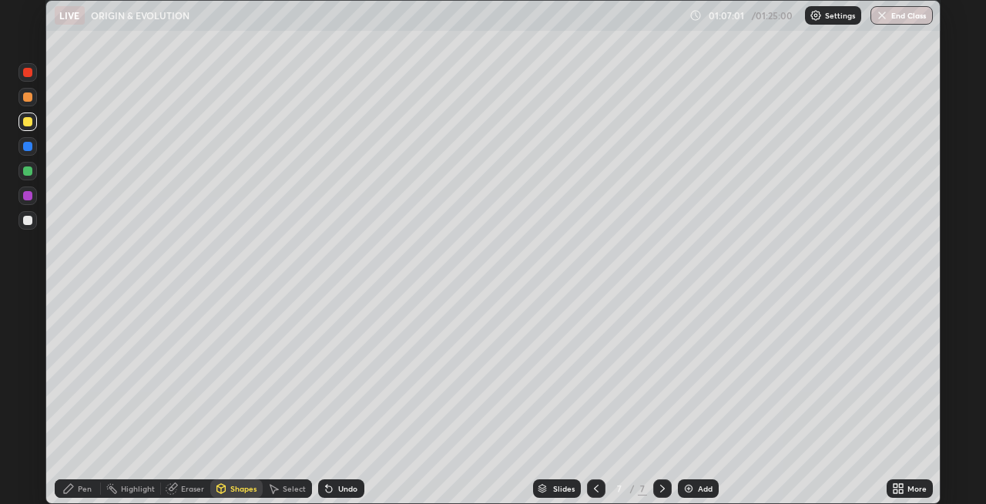
click at [83, 488] on div "Pen" at bounding box center [85, 489] width 14 height 8
click at [686, 488] on img at bounding box center [689, 488] width 12 height 12
click at [345, 495] on div "Undo" at bounding box center [341, 488] width 46 height 18
click at [344, 495] on div "Undo" at bounding box center [341, 488] width 46 height 18
click at [241, 488] on div "Shapes" at bounding box center [243, 489] width 26 height 8
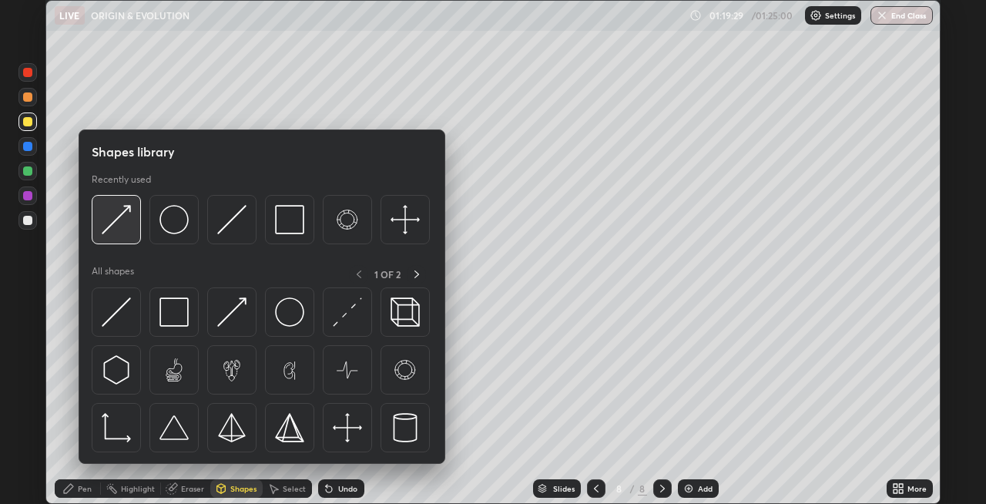
click at [133, 233] on div at bounding box center [116, 219] width 49 height 49
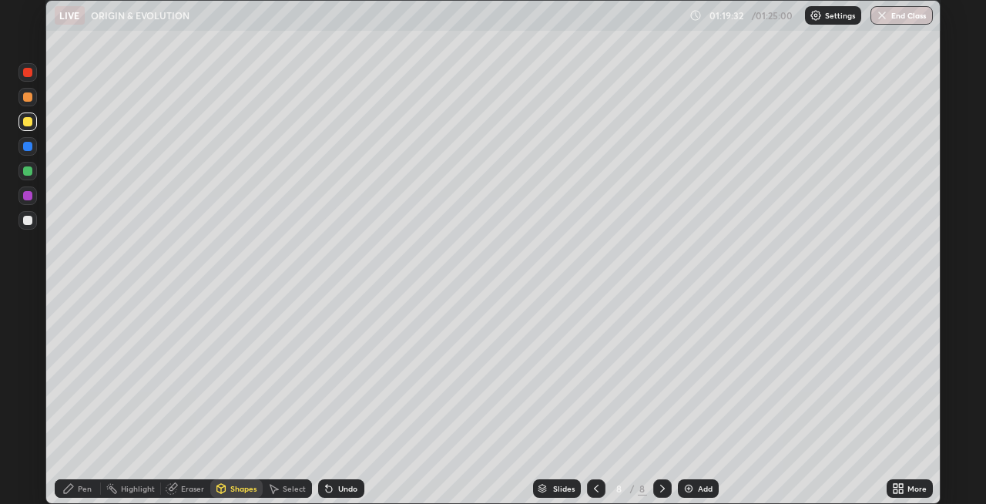
click at [81, 492] on div "Pen" at bounding box center [85, 489] width 14 height 8
click at [28, 221] on div at bounding box center [27, 220] width 9 height 9
click at [335, 486] on div "Undo" at bounding box center [341, 488] width 46 height 18
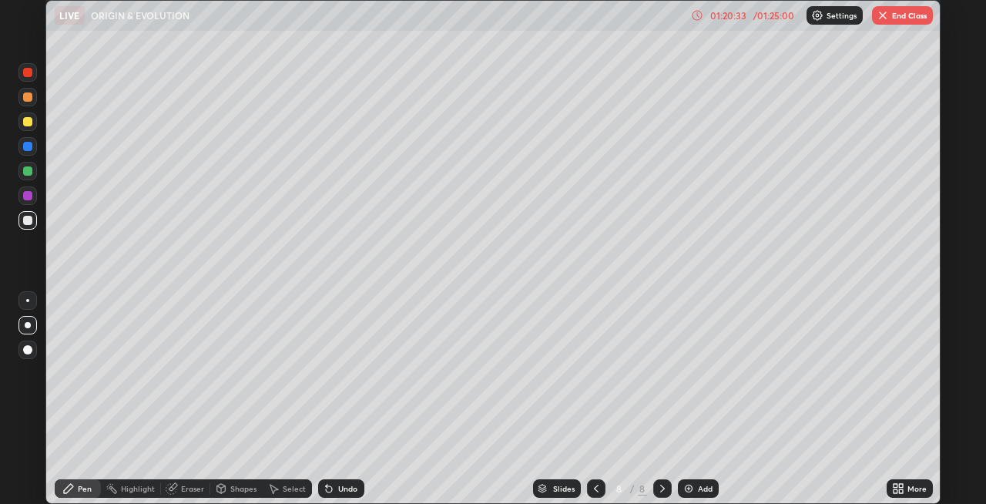
click at [26, 146] on div at bounding box center [27, 146] width 9 height 9
click at [344, 488] on div "Undo" at bounding box center [347, 489] width 19 height 8
click at [327, 489] on icon at bounding box center [329, 489] width 6 height 6
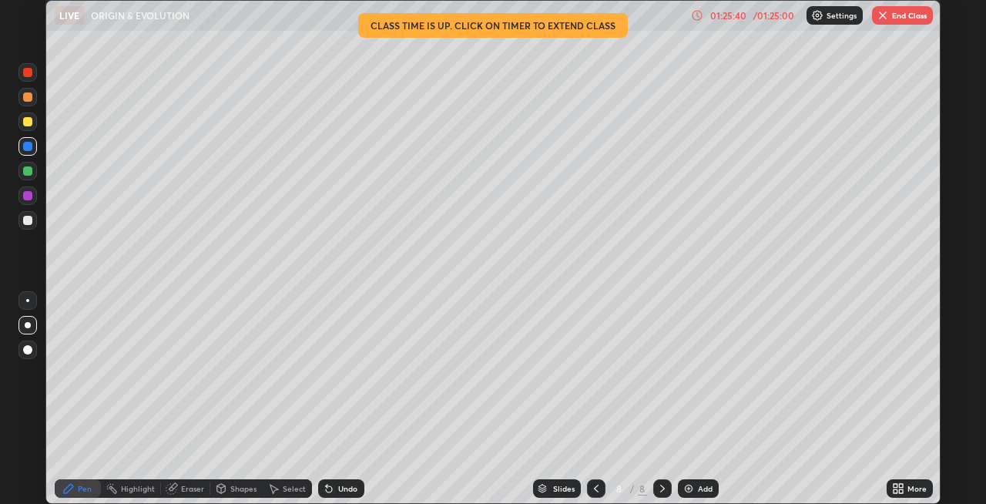
click at [28, 194] on div at bounding box center [27, 195] width 9 height 9
click at [21, 146] on div at bounding box center [27, 146] width 18 height 18
click at [32, 126] on div at bounding box center [27, 121] width 18 height 18
click at [901, 16] on button "End Class" at bounding box center [902, 15] width 61 height 18
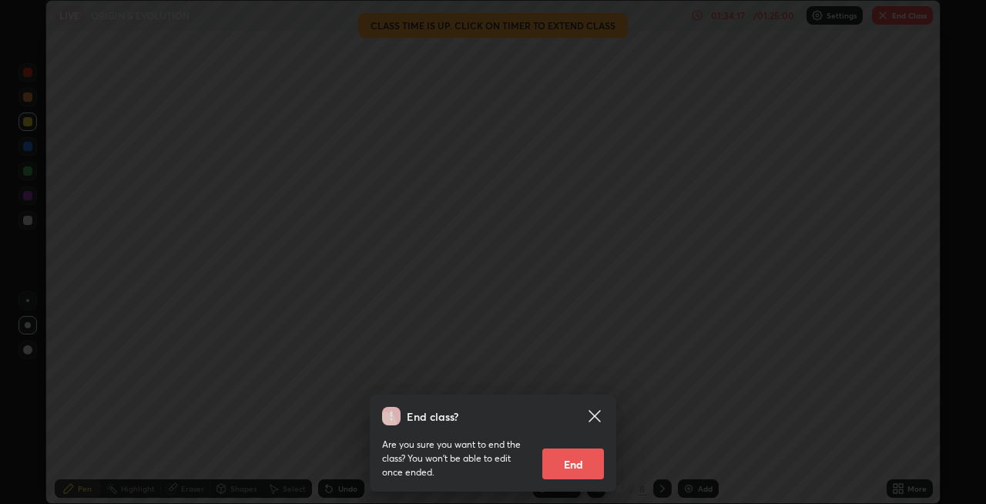
click at [574, 459] on button "End" at bounding box center [573, 463] width 62 height 31
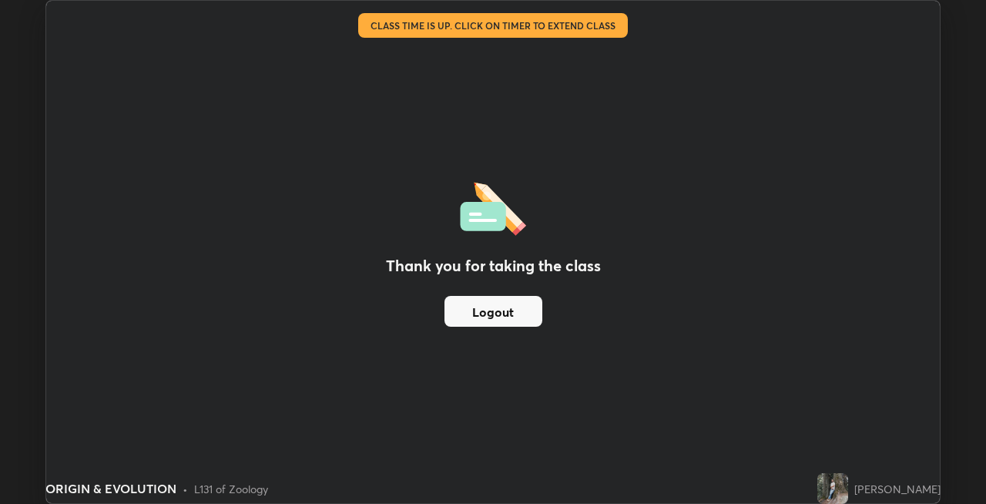
click at [528, 309] on button "Logout" at bounding box center [494, 311] width 98 height 31
